Goal: Task Accomplishment & Management: Use online tool/utility

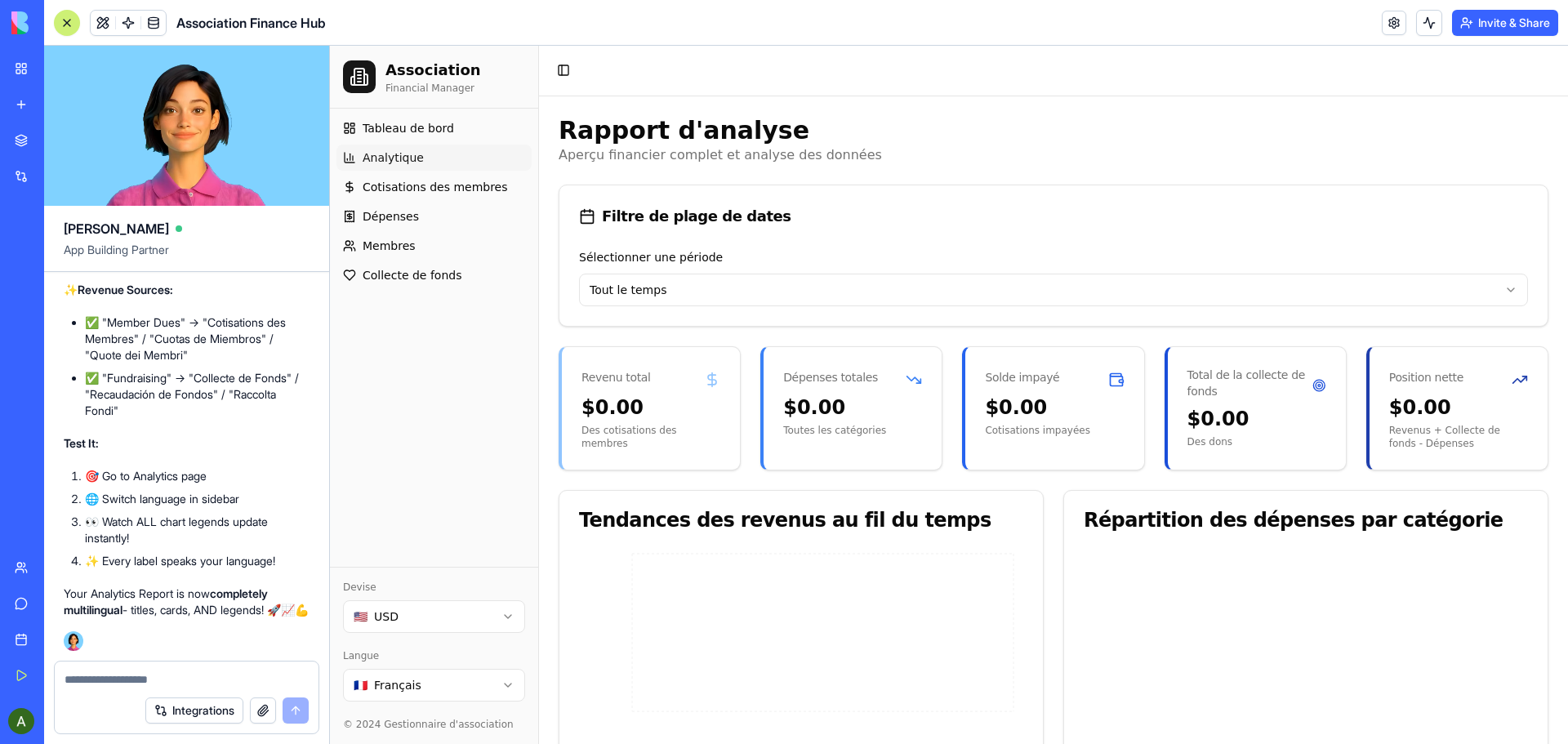
click at [14, 17] on img at bounding box center [61, 23] width 101 height 23
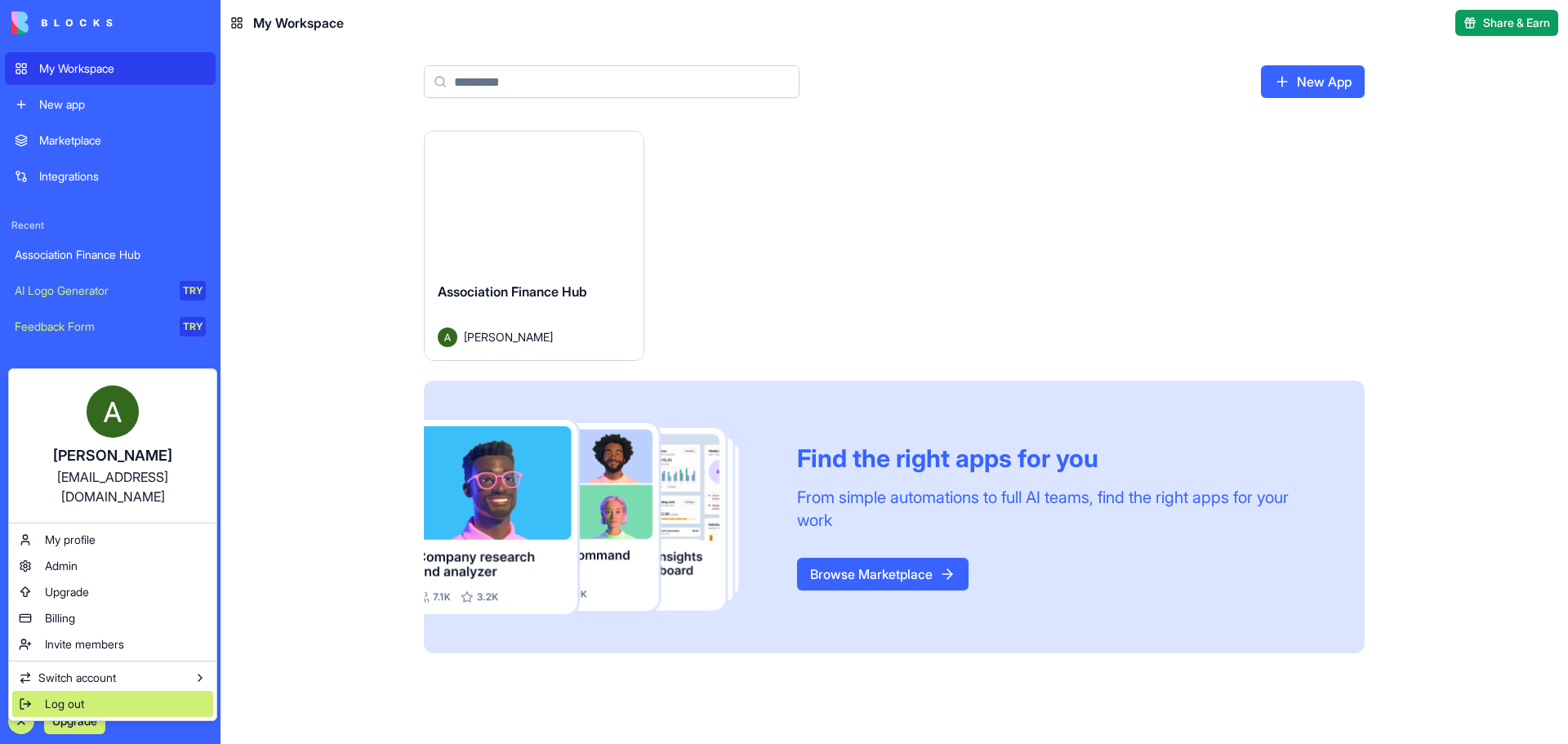
click at [69, 696] on span "Log out" at bounding box center [64, 704] width 39 height 17
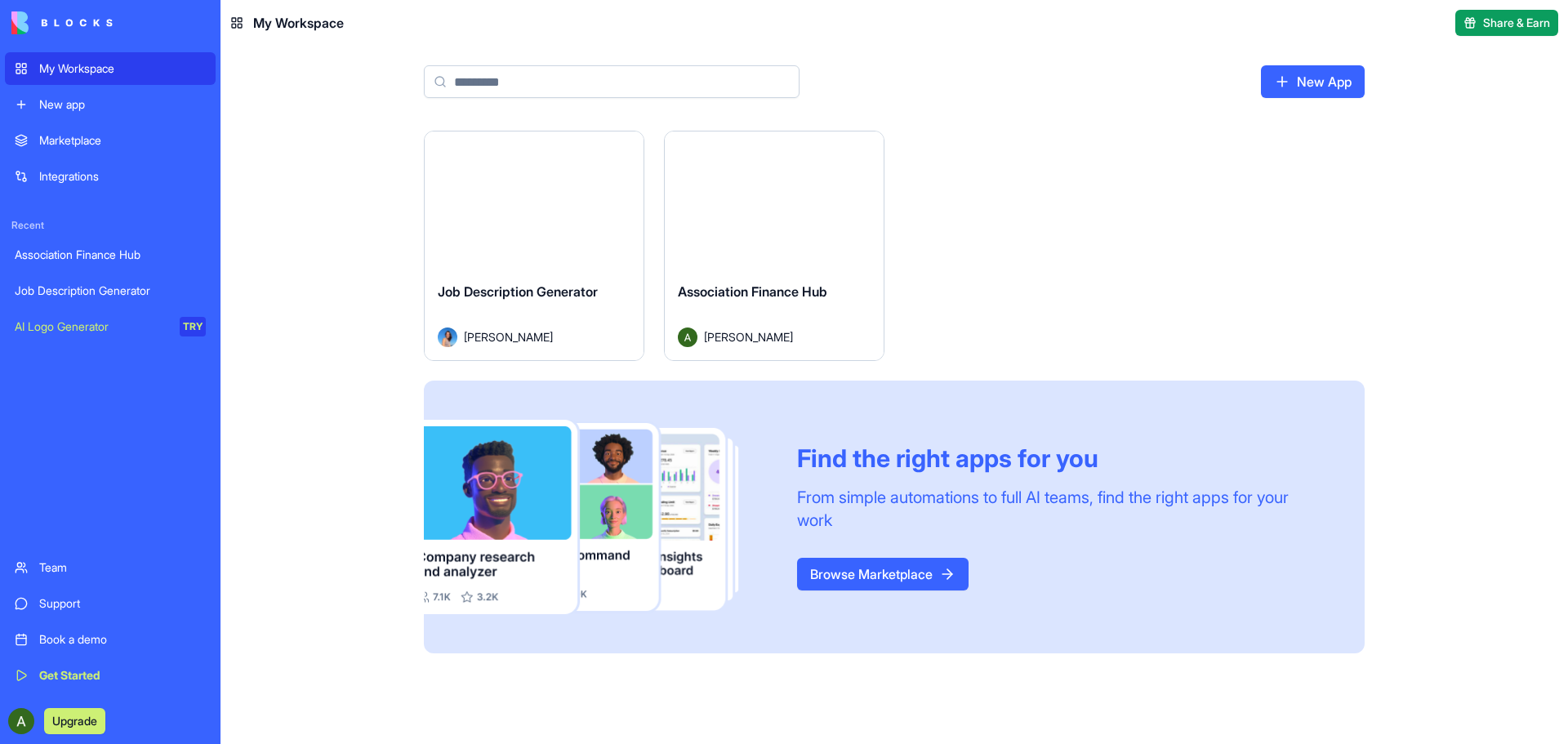
click at [1297, 76] on link "New App" at bounding box center [1312, 81] width 103 height 32
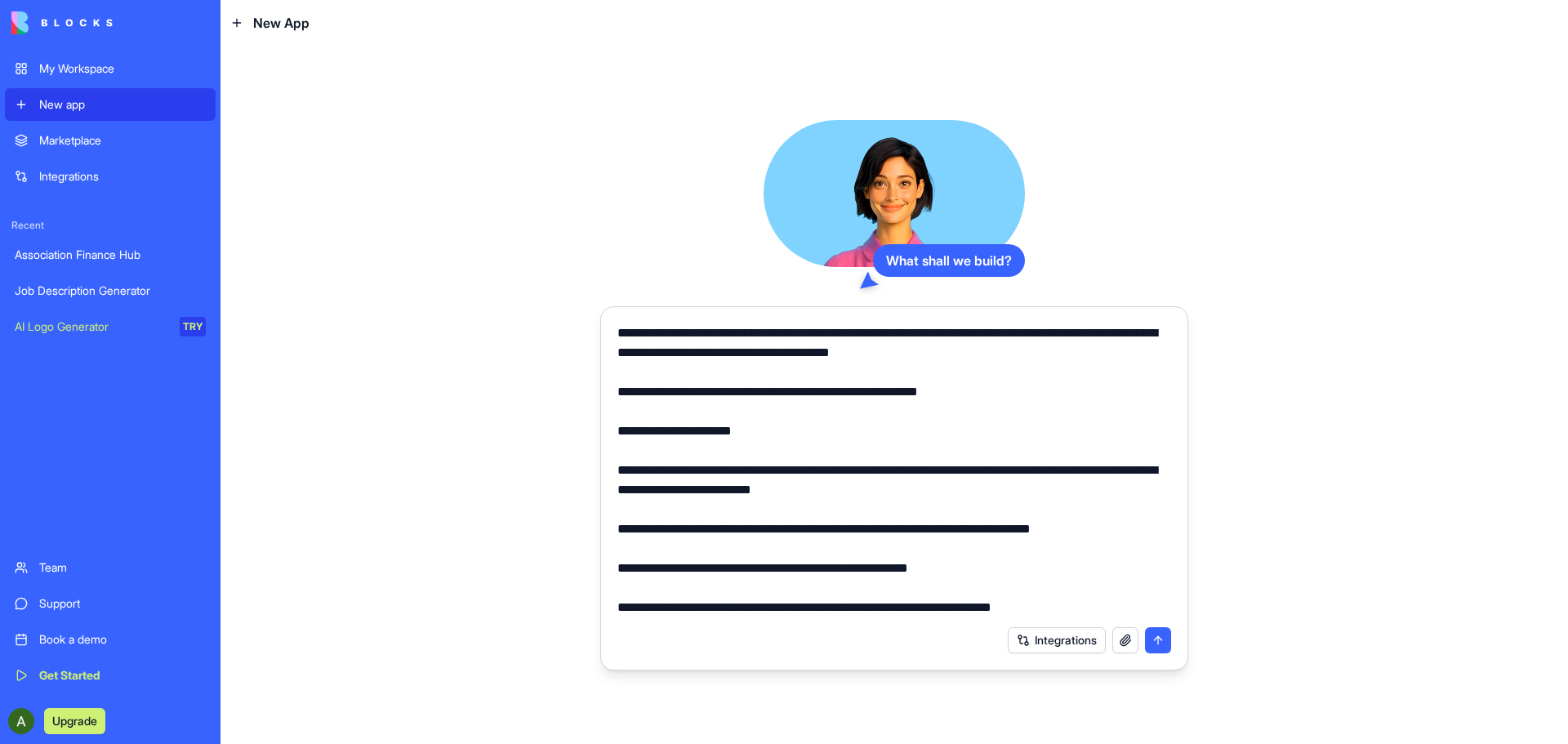
click at [618, 332] on textarea at bounding box center [894, 470] width 553 height 294
click at [1014, 335] on textarea at bounding box center [894, 470] width 553 height 294
type textarea "**********"
click at [1157, 641] on button "submit" at bounding box center [1158, 640] width 26 height 26
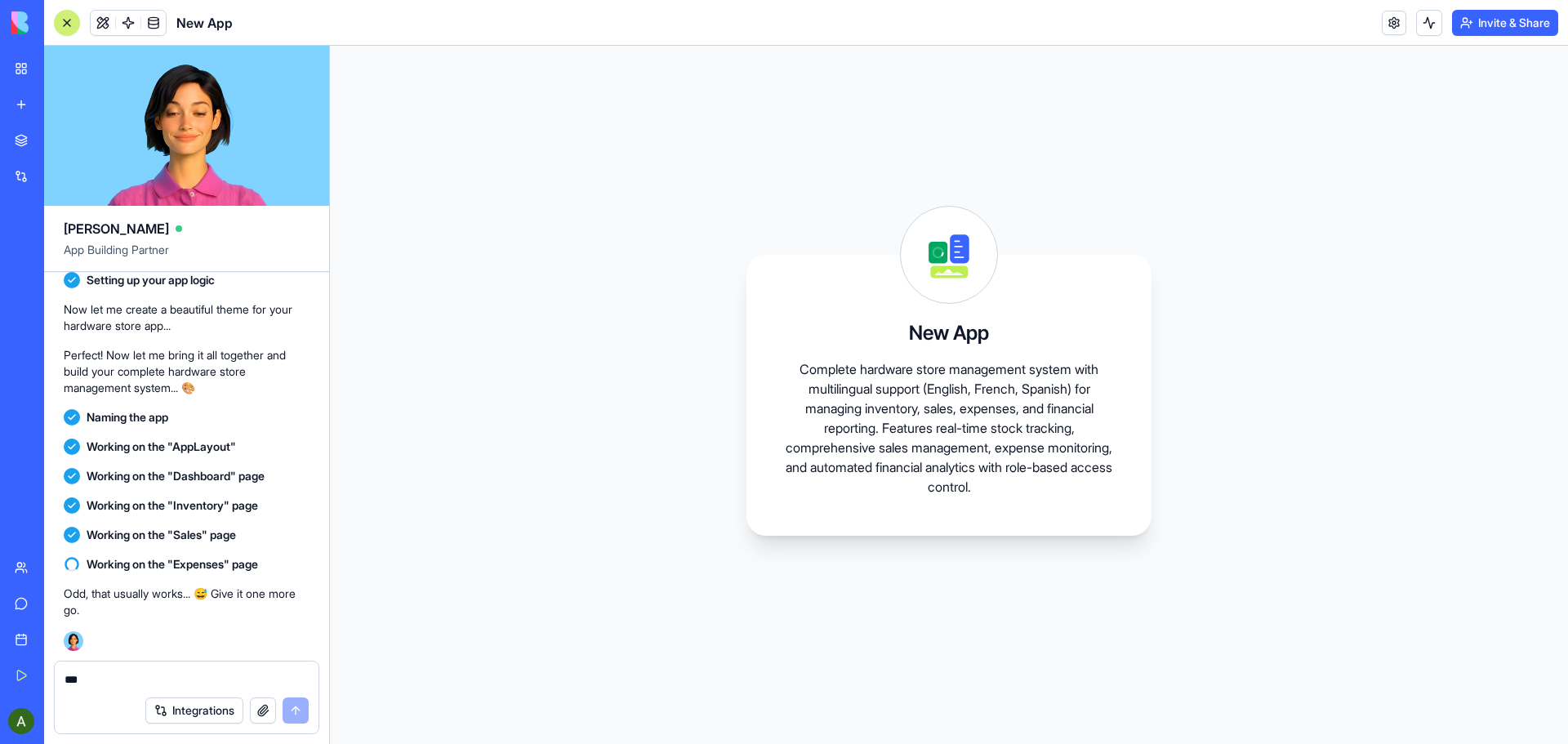
scroll to position [1872, 0]
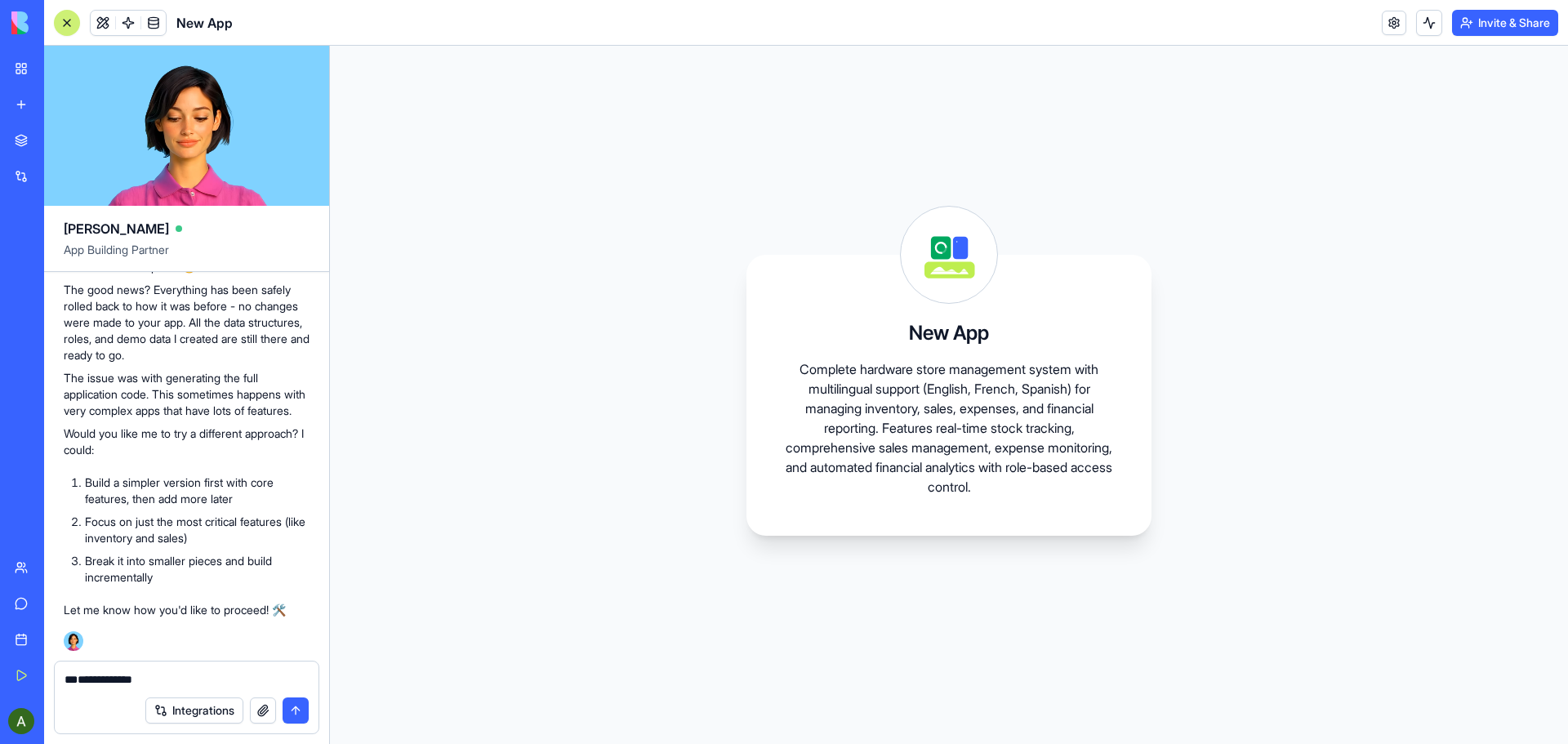
type textarea "**********"
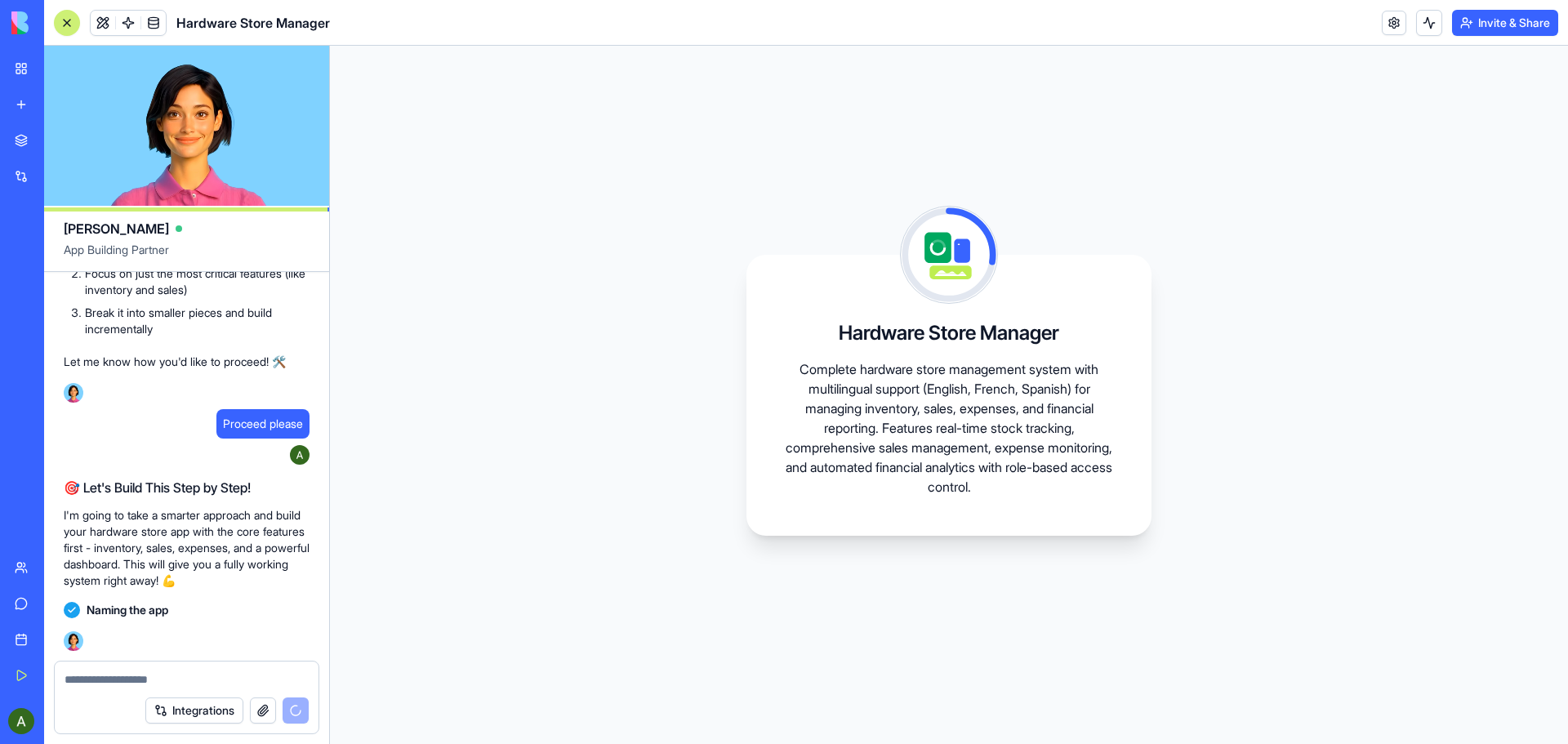
scroll to position [2267, 0]
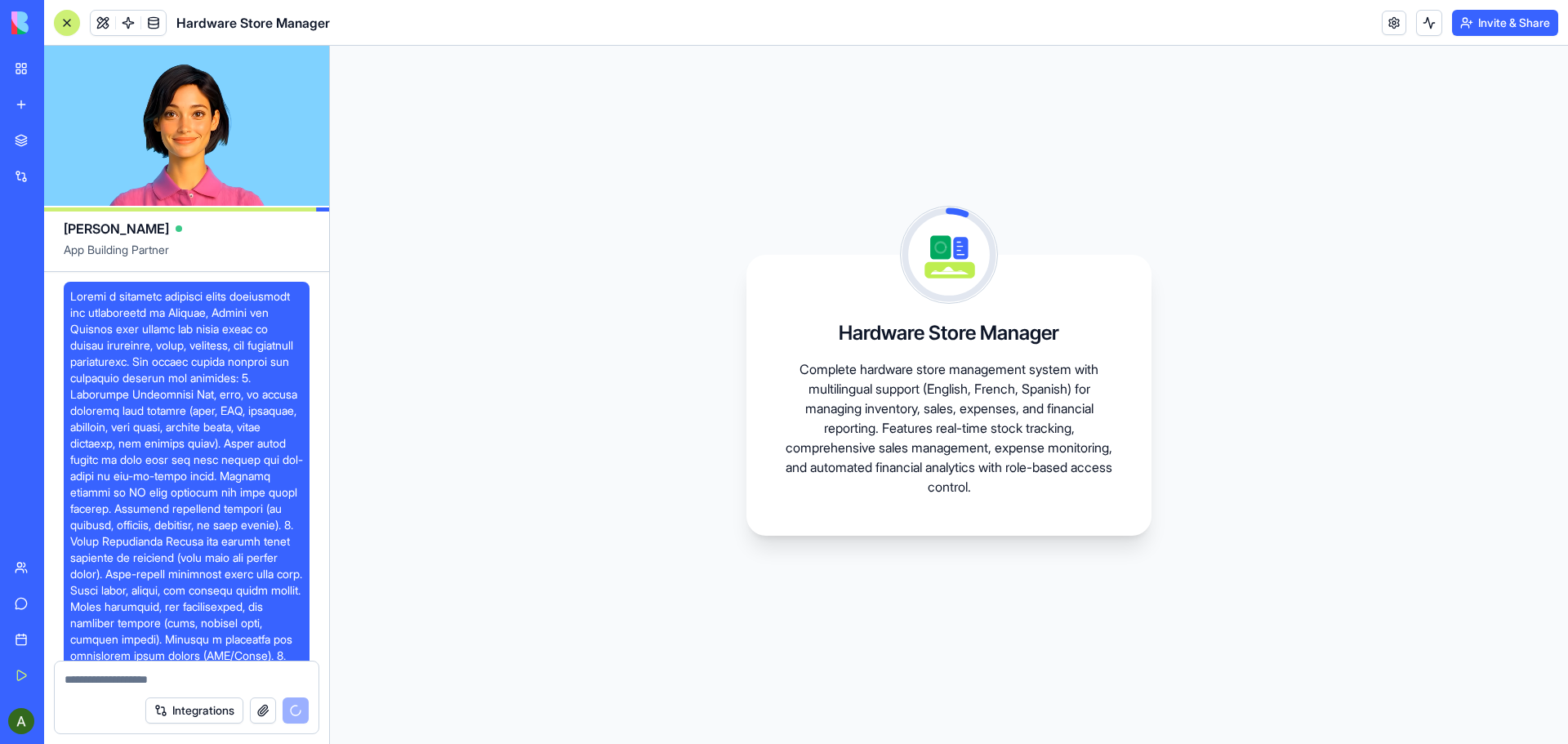
scroll to position [2267, 0]
